Goal: Task Accomplishment & Management: Use online tool/utility

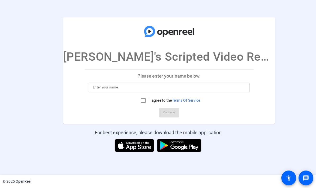
click at [107, 87] on input at bounding box center [169, 88] width 153 height 6
type input "[PERSON_NAME]"
click at [138, 101] on input "I agree to the Terms Of Service" at bounding box center [143, 100] width 11 height 11
checkbox input "true"
click at [164, 112] on span "Continue" at bounding box center [170, 113] width 12 height 8
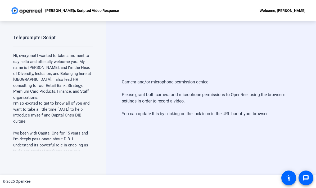
click at [287, 10] on div "Welcome, [PERSON_NAME]" at bounding box center [283, 10] width 46 height 6
click at [283, 55] on div at bounding box center [158, 94] width 316 height 188
click at [307, 179] on mat-icon "message" at bounding box center [306, 178] width 6 height 6
click at [291, 179] on mat-icon "accessibility" at bounding box center [289, 178] width 6 height 6
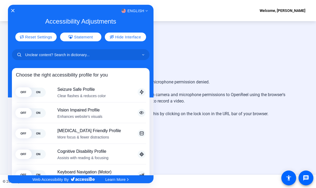
click at [276, 65] on div at bounding box center [158, 94] width 316 height 188
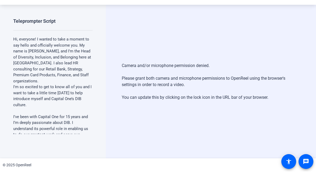
scroll to position [0, 0]
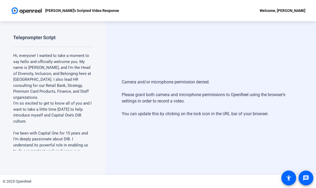
click at [275, 133] on div "Camera and/or microphone permission denied. Please grant both camera and microp…" at bounding box center [211, 98] width 210 height 154
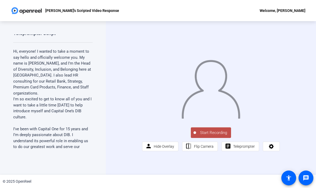
scroll to position [5, 0]
click at [46, 96] on p "I'm so excited to get to know all of you and I want to take a little time [DATE…" at bounding box center [53, 108] width 80 height 24
click at [249, 152] on span "Teleprompter" at bounding box center [245, 147] width 22 height 10
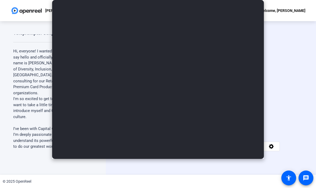
type input "[PERSON_NAME]'s Script"
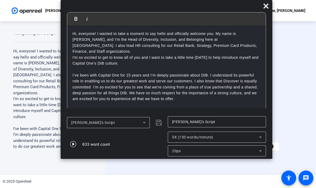
scroll to position [0, 0]
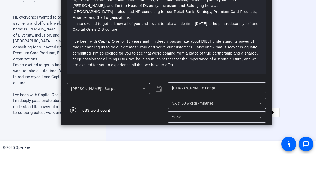
click at [263, 148] on icon at bounding box center [261, 151] width 6 height 6
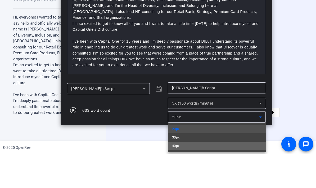
click at [221, 176] on mat-option "40px" at bounding box center [217, 180] width 98 height 8
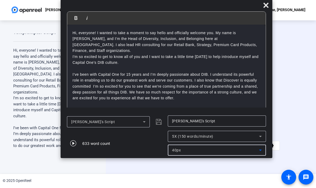
click at [261, 153] on icon at bounding box center [261, 151] width 6 height 6
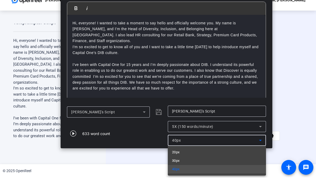
click at [305, 112] on div at bounding box center [158, 94] width 316 height 188
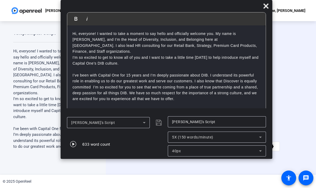
click at [263, 154] on icon at bounding box center [261, 151] width 6 height 6
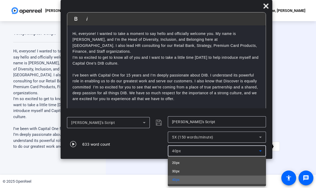
click at [232, 179] on mat-option "40px" at bounding box center [217, 180] width 98 height 8
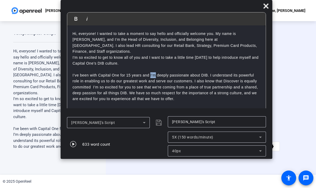
click at [173, 79] on p "I’ve been with Capital One for 15 years and I’m deeply passionate about DIB. I …" at bounding box center [167, 87] width 188 height 30
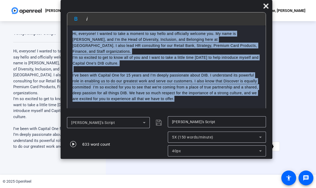
click at [280, 77] on div at bounding box center [211, 84] width 138 height 78
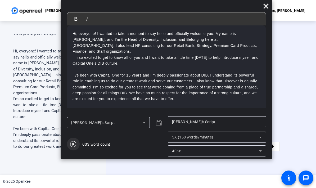
click at [70, 146] on icon "button" at bounding box center [73, 144] width 6 height 6
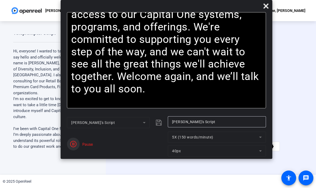
click at [72, 145] on icon "button" at bounding box center [73, 144] width 6 height 6
click at [91, 148] on span "Reset" at bounding box center [92, 147] width 10 height 5
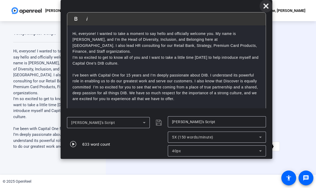
click at [269, 6] on icon at bounding box center [266, 6] width 6 height 6
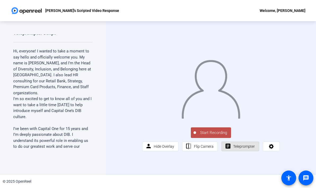
click at [238, 149] on span "Teleprompter" at bounding box center [245, 146] width 22 height 4
click at [243, 149] on span "Teleprompter" at bounding box center [245, 146] width 22 height 4
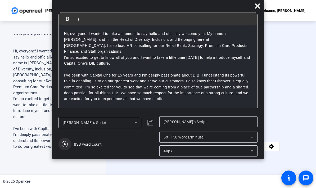
click at [71, 142] on span "button" at bounding box center [65, 144] width 13 height 13
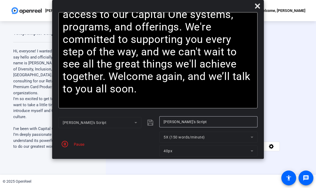
click at [79, 146] on div "Pause" at bounding box center [77, 145] width 13 height 6
click at [70, 145] on span "button" at bounding box center [65, 144] width 13 height 13
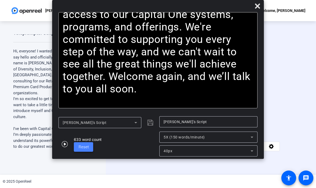
click at [89, 148] on span at bounding box center [83, 147] width 19 height 13
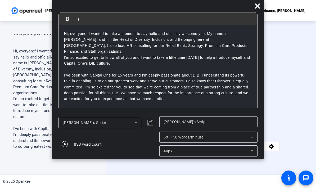
click at [254, 137] on icon at bounding box center [252, 137] width 6 height 6
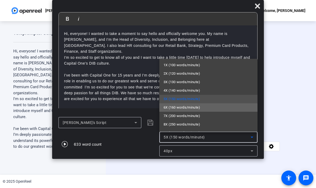
click at [204, 110] on mat-option "6X (160 words/minute)" at bounding box center [209, 107] width 98 height 8
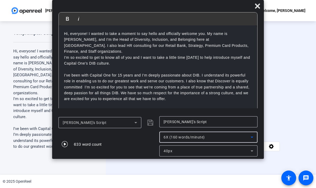
click at [254, 152] on icon at bounding box center [252, 151] width 6 height 6
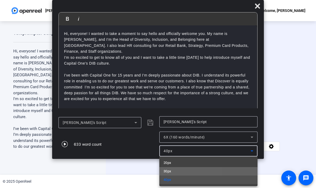
click at [173, 175] on mat-option "30px" at bounding box center [209, 171] width 98 height 8
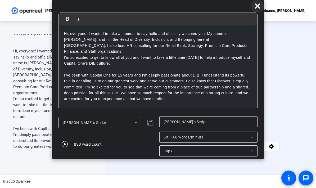
click at [260, 7] on icon at bounding box center [258, 6] width 6 height 6
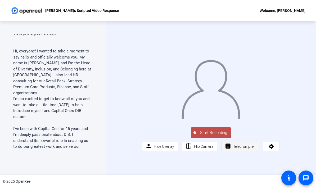
click at [242, 149] on span "Teleprompter" at bounding box center [245, 146] width 22 height 4
click at [246, 149] on span "Teleprompter" at bounding box center [245, 146] width 22 height 4
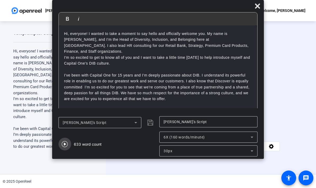
click at [70, 144] on span "button" at bounding box center [65, 144] width 13 height 13
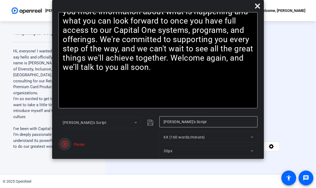
click at [63, 147] on icon "button" at bounding box center [65, 144] width 6 height 6
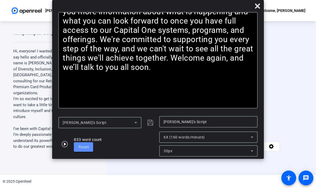
click at [82, 148] on span "Reset" at bounding box center [84, 147] width 10 height 5
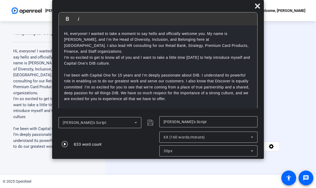
click at [251, 138] on icon at bounding box center [252, 137] width 6 height 6
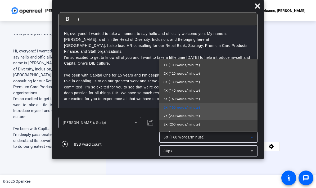
click at [204, 118] on mat-option "7X (200 words/minute)" at bounding box center [209, 116] width 98 height 8
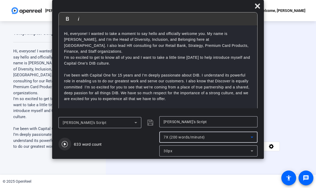
click at [63, 146] on icon "button" at bounding box center [65, 144] width 6 height 6
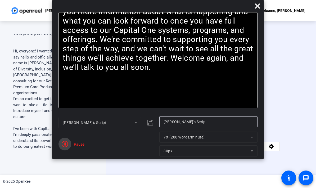
click at [71, 145] on span "button" at bounding box center [65, 144] width 13 height 13
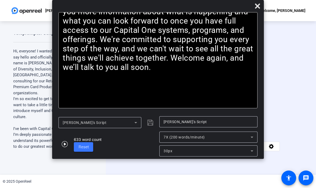
click at [252, 138] on icon at bounding box center [252, 137] width 3 height 1
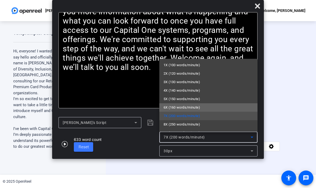
click at [203, 109] on mat-option "6X (160 words/minute)" at bounding box center [209, 107] width 98 height 8
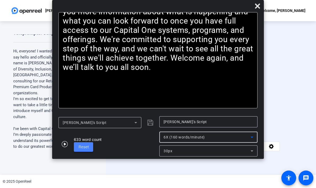
click at [82, 146] on span "Reset" at bounding box center [84, 147] width 10 height 5
